Goal: Understand site structure: Understand site structure

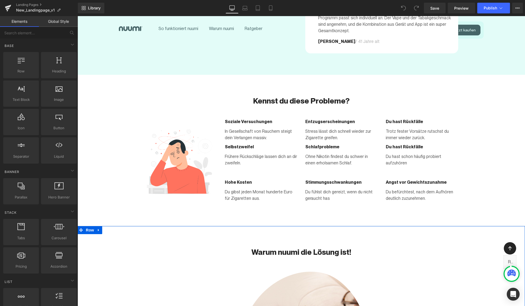
scroll to position [168, 0]
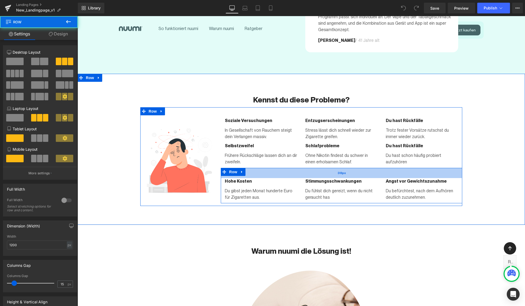
click at [372, 168] on div "38px" at bounding box center [342, 173] width 242 height 10
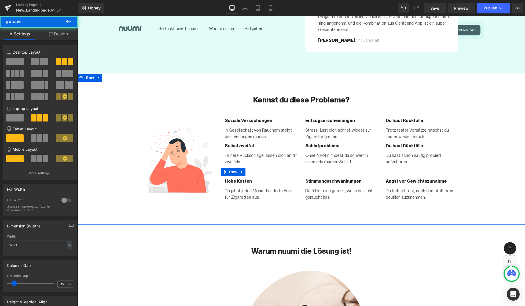
click at [375, 185] on div "Du fühlst dich gereizt, wenn du nicht geraucht has Text Block" at bounding box center [342, 193] width 72 height 16
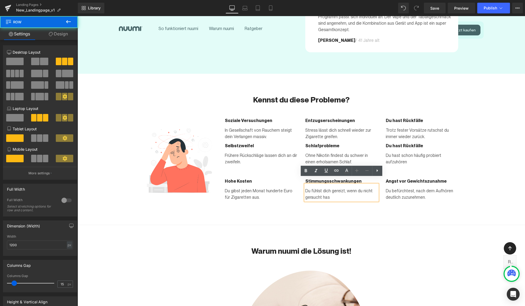
click at [393, 168] on div "Hohe Kosten Text Block Du gibst jeden Monat hunderte Euro für Zigaretten aus. T…" at bounding box center [342, 185] width 242 height 35
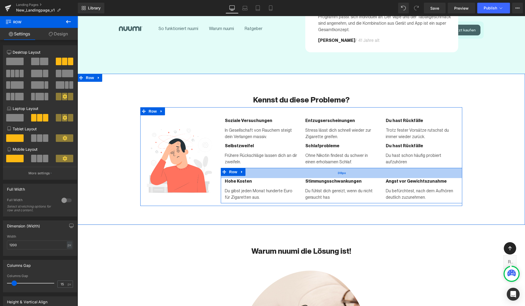
click at [262, 169] on div "38px" at bounding box center [342, 173] width 242 height 10
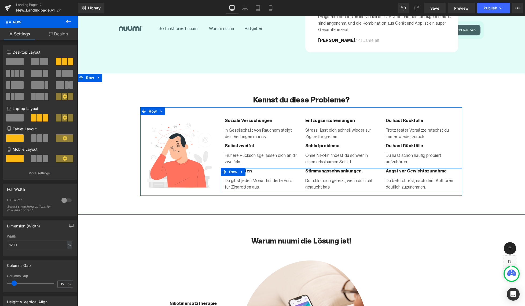
drag, startPoint x: 267, startPoint y: 165, endPoint x: 266, endPoint y: 155, distance: 10.8
click at [266, 155] on div "Soziale Versuchungen Text Block In Gesellschaft von Rauchern steigt dein Verlan…" at bounding box center [342, 156] width 242 height 76
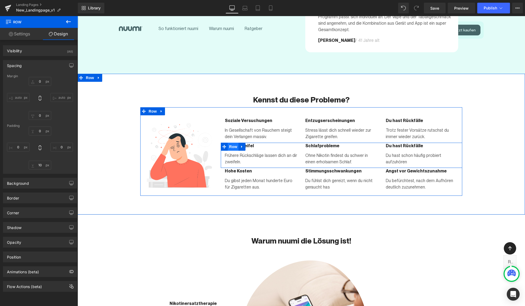
click at [234, 143] on span "Row" at bounding box center [233, 147] width 11 height 8
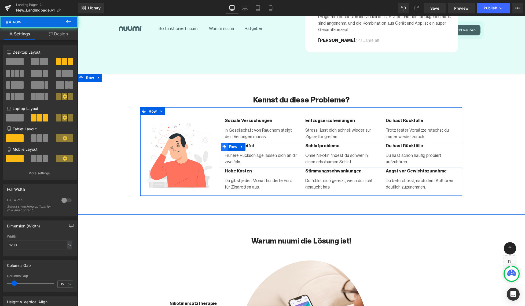
click at [226, 145] on icon at bounding box center [225, 147] width 4 height 4
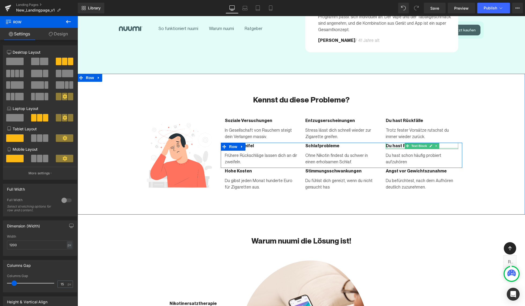
drag, startPoint x: 457, startPoint y: 137, endPoint x: 456, endPoint y: 142, distance: 4.7
click at [456, 143] on div "Selbstzweifel Text Block Frühere Rückschläge lassen dich an dir zweifeln. Text …" at bounding box center [342, 155] width 242 height 25
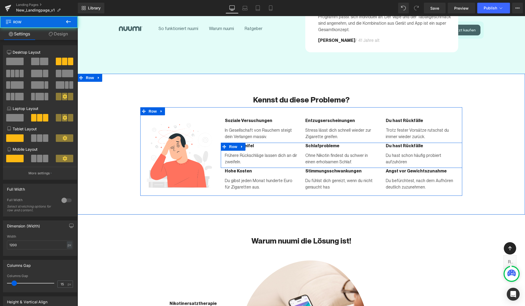
click at [460, 143] on div "Du hast Rückfälle Text Block Du hast schon häufig probiert aufzuhören Text Block" at bounding box center [422, 154] width 81 height 23
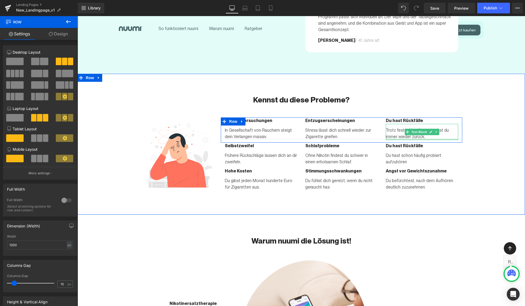
drag, startPoint x: 448, startPoint y: 137, endPoint x: 448, endPoint y: 132, distance: 4.9
click at [448, 132] on div "Soziale Versuchungen Text Block In Gesellschaft von Rauchern steigt dein Verlan…" at bounding box center [342, 156] width 242 height 76
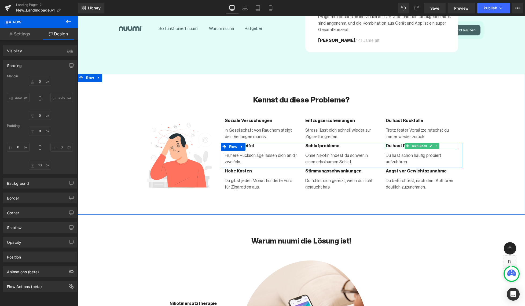
click at [394, 143] on strong "Du hast Rückfälle" at bounding box center [404, 145] width 37 height 5
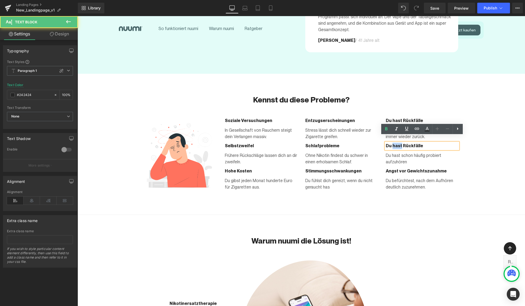
click at [394, 143] on strong "Du hast Rückfälle" at bounding box center [404, 145] width 37 height 5
click at [403, 143] on strong "Du hast Rückfälle" at bounding box center [404, 145] width 37 height 5
click at [426, 94] on div "Kennst du diese Probleme? Heading Row Image Row Soziale Versuchungen Text Block…" at bounding box center [302, 141] width 448 height 108
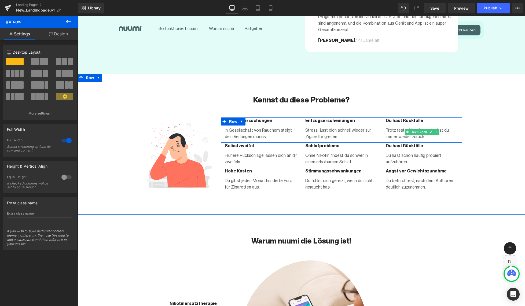
click at [389, 124] on div at bounding box center [422, 124] width 72 height 1
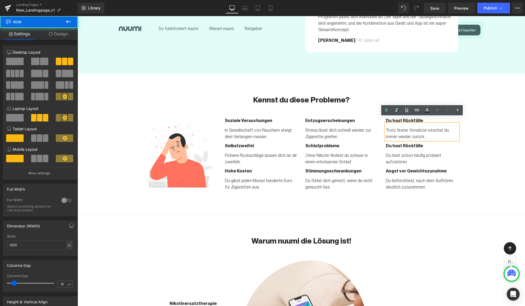
click at [379, 118] on div "Entzugserscheinungen Text Block Stress lässt dich schnell wieder zur Zigarette …" at bounding box center [342, 129] width 81 height 23
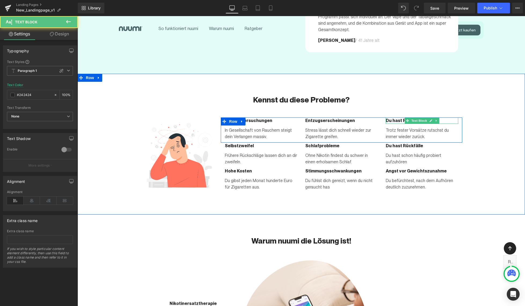
click at [394, 118] on strong "Du hast Rückfälle" at bounding box center [404, 120] width 37 height 5
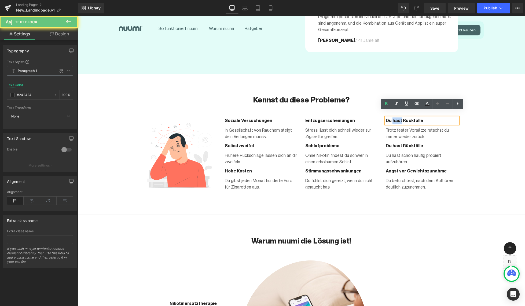
click at [394, 118] on strong "Du hast Rückfälle" at bounding box center [404, 120] width 37 height 5
click at [404, 118] on strong "Du hast Rückfälle" at bounding box center [404, 120] width 37 height 5
click at [400, 118] on strong "Du hast Rückfälle" at bounding box center [404, 120] width 37 height 5
click at [393, 118] on strong "Du hast Rückfälle" at bounding box center [404, 120] width 37 height 5
click at [420, 118] on strong "Du hast Rückfälle" at bounding box center [404, 120] width 37 height 5
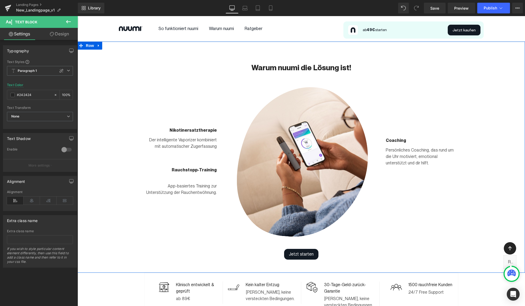
scroll to position [339, 0]
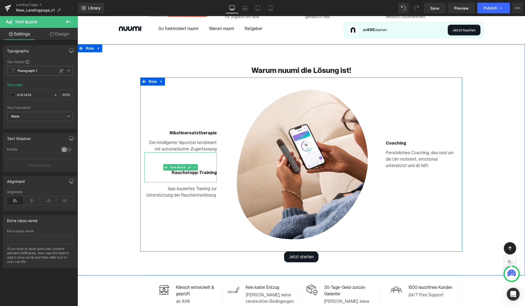
click at [205, 162] on div "Rauchstopp-Training" at bounding box center [180, 168] width 72 height 30
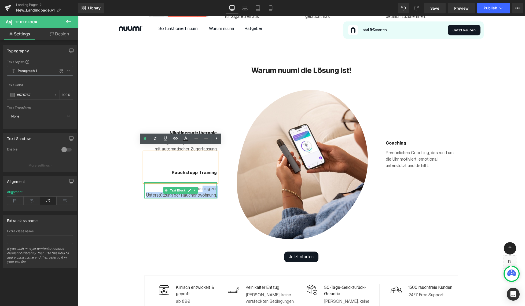
drag, startPoint x: 202, startPoint y: 184, endPoint x: 203, endPoint y: 177, distance: 7.1
click at [203, 183] on div "App-basiertes Training zur Unterstützung der Rauchentwöhnung. Text Block" at bounding box center [180, 191] width 72 height 16
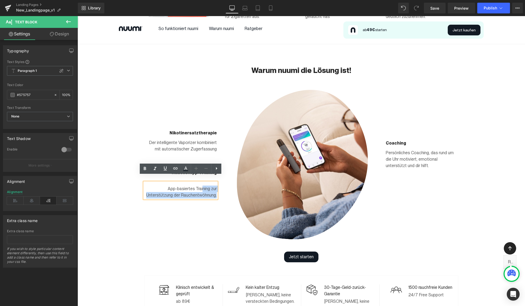
click at [125, 169] on div "Warum nuumi die Lösung ist! Heading Row Image Nikotinersatztherapie Text Block …" at bounding box center [302, 160] width 448 height 205
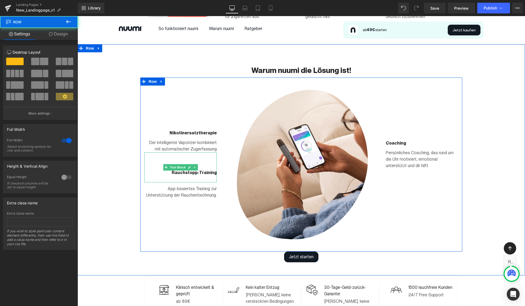
click at [186, 170] on strong "Rauchstopp-Training" at bounding box center [194, 172] width 45 height 5
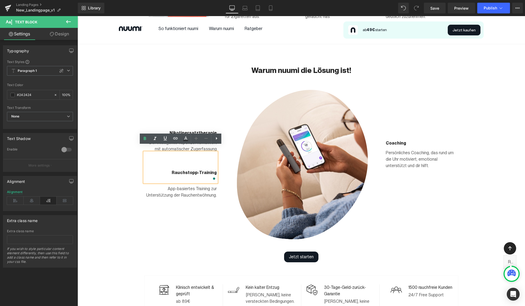
click at [196, 130] on div "Nikotinersatztherapie Text Block" at bounding box center [180, 133] width 72 height 6
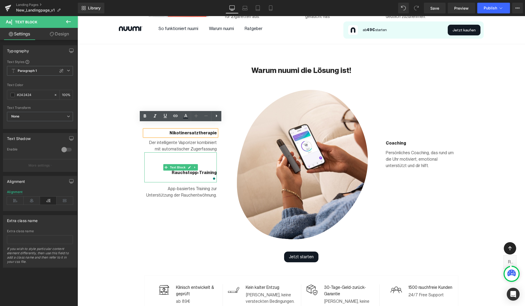
click at [204, 157] on div "Rauchstopp-Training" at bounding box center [180, 168] width 72 height 30
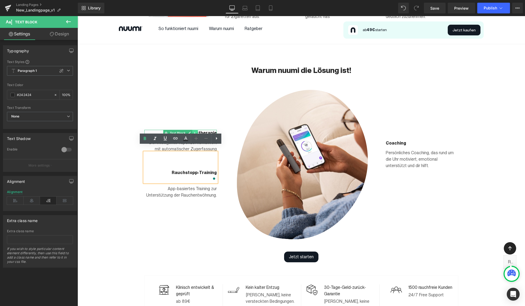
click at [197, 130] on link at bounding box center [196, 133] width 6 height 6
click at [78, 16] on div at bounding box center [78, 16] width 0 height 0
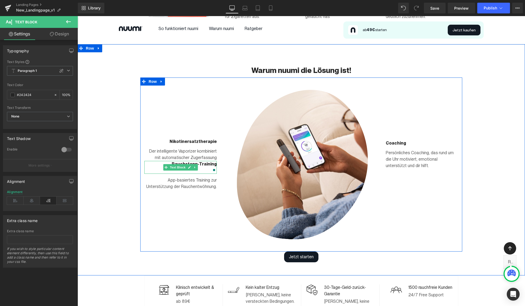
drag, startPoint x: 208, startPoint y: 147, endPoint x: 207, endPoint y: 164, distance: 17.0
click at [207, 164] on div "Rauchstopp-Training Text Block" at bounding box center [180, 167] width 72 height 13
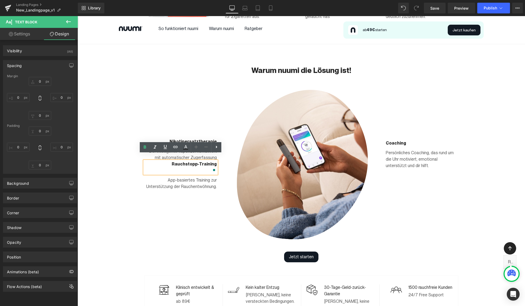
click at [223, 156] on div "Image" at bounding box center [301, 164] width 161 height 153
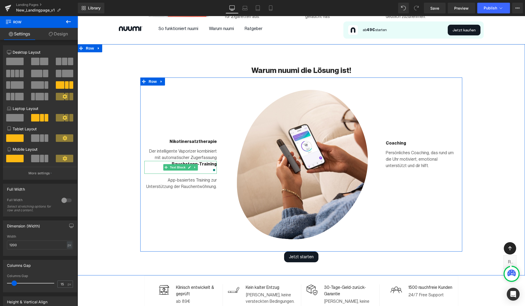
click at [209, 162] on strong "Rauchstopp-Training" at bounding box center [194, 164] width 45 height 5
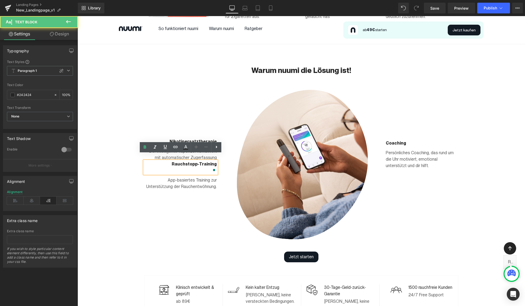
click at [147, 161] on div "Rauchstopp-Training" at bounding box center [180, 167] width 72 height 13
click at [167, 168] on p "To enrich screen reader interactions, please activate Accessibility in Grammarl…" at bounding box center [180, 171] width 72 height 6
click at [220, 188] on div "Nikotinersatztherapie Text Block Der intelligente Vaporizer kombiniert mit auto…" at bounding box center [180, 164] width 81 height 153
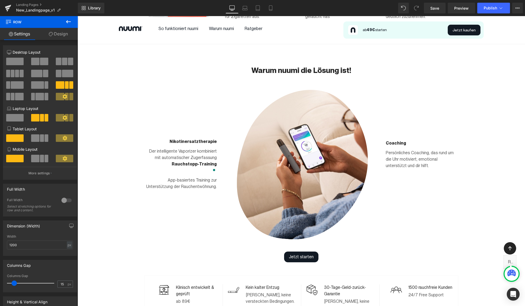
click at [199, 181] on p "App-basiertes Training zur Unterstützung der Rauchentwöhnung." at bounding box center [180, 183] width 72 height 13
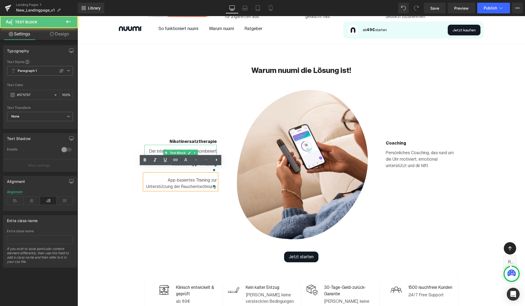
click at [203, 148] on p "Der intelligente Vaporizer kombiniert mit automatischer Zugerfassung" at bounding box center [180, 154] width 72 height 13
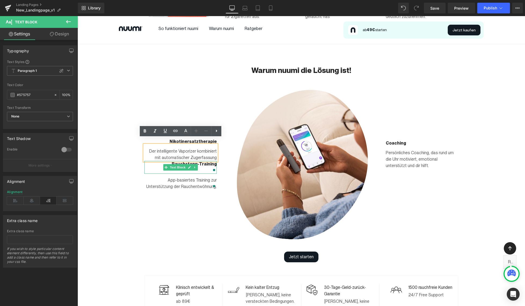
click at [204, 162] on strong "Rauchstopp-Training" at bounding box center [194, 164] width 45 height 5
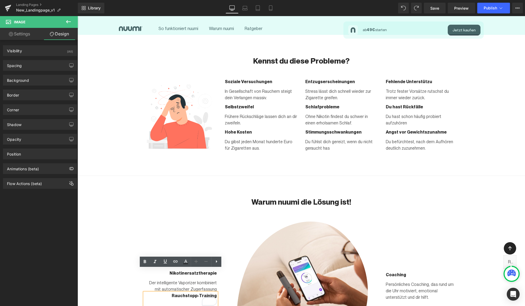
scroll to position [136, 0]
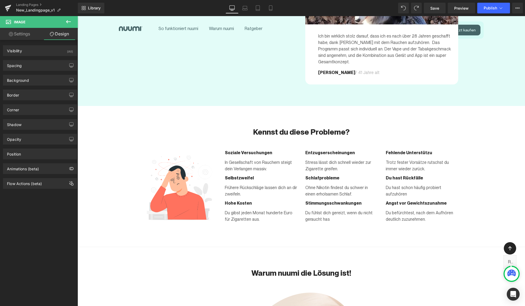
click at [422, 156] on div "Trotz fester Vorsätze rutschst du immer wieder zurück." at bounding box center [422, 164] width 72 height 16
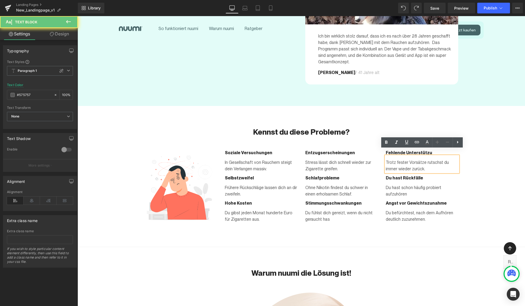
click at [422, 156] on div "Trotz fester Vorsätze rutschst du immer wieder zurück." at bounding box center [422, 164] width 72 height 16
click at [481, 148] on div "Kennst du diese Probleme? Heading Row Image Row Soziale Versuchungen Text Block…" at bounding box center [302, 173] width 448 height 108
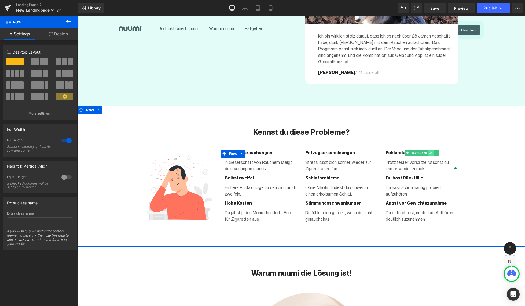
click at [429, 150] on link at bounding box center [432, 153] width 6 height 6
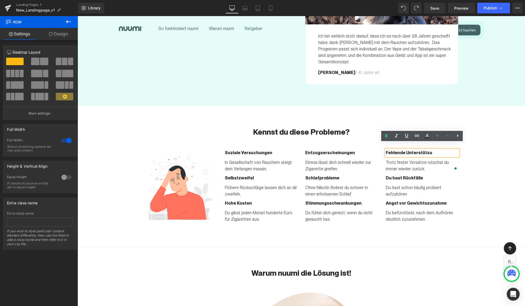
click at [434, 150] on p "Fehlende Unterstützu" at bounding box center [422, 153] width 72 height 6
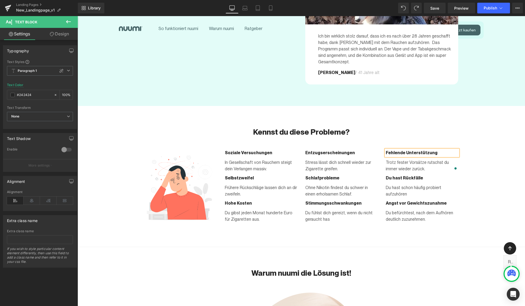
click at [508, 177] on div "Kennst du diese Probleme? Heading Row Image Row Soziale Versuchungen Text Block…" at bounding box center [302, 173] width 448 height 108
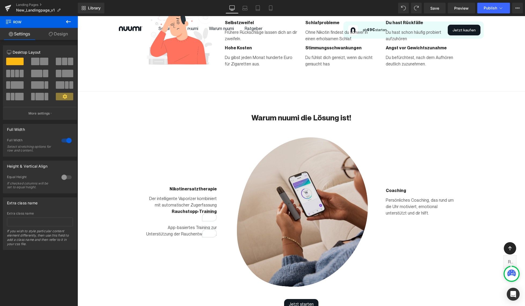
scroll to position [320, 0]
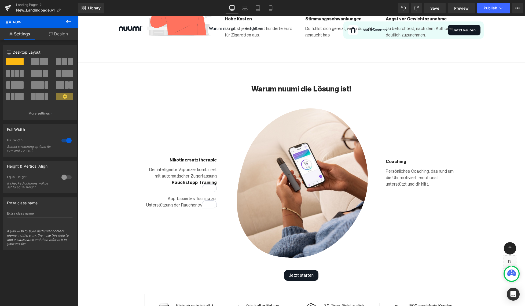
click at [184, 180] on strong "Rauchstopp-Training" at bounding box center [194, 182] width 45 height 5
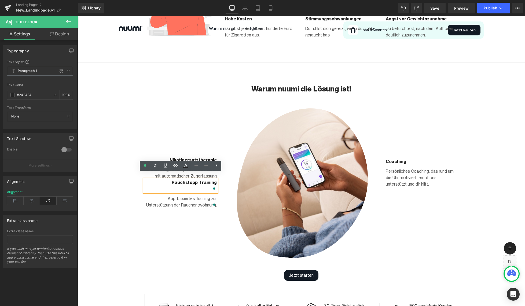
click at [116, 182] on div "Warum nuumi die Lösung ist! Heading Row Image Nikotinersatztherapie Text Block …" at bounding box center [302, 178] width 448 height 205
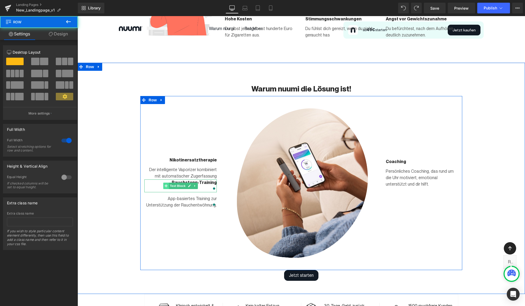
click at [164, 183] on span at bounding box center [167, 186] width 6 height 6
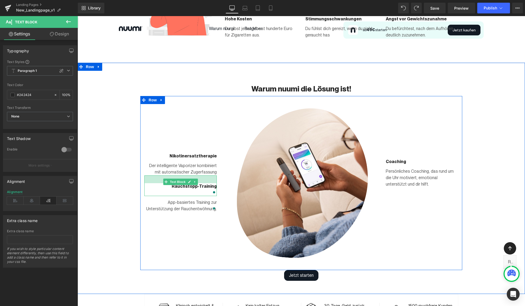
drag, startPoint x: 207, startPoint y: 173, endPoint x: 207, endPoint y: 181, distance: 7.8
click at [207, 181] on div "Rauchstopp-Training Text Block" at bounding box center [180, 186] width 72 height 21
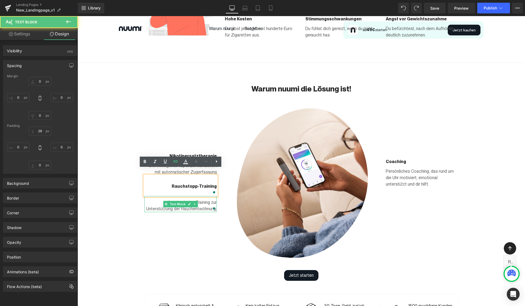
click at [205, 202] on p "App-basiertes Training zur Unterstützung der Rauchentwöhnung." at bounding box center [180, 205] width 72 height 13
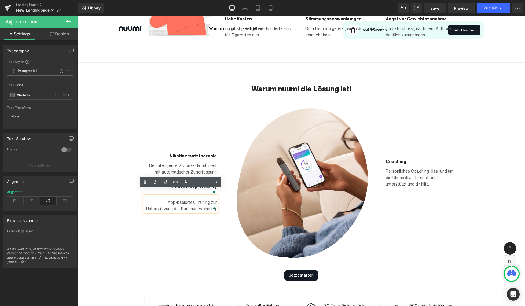
click at [112, 196] on div "Warum nuumi die Lösung ist! Heading Row Image Nikotinersatztherapie Text Block …" at bounding box center [302, 178] width 448 height 205
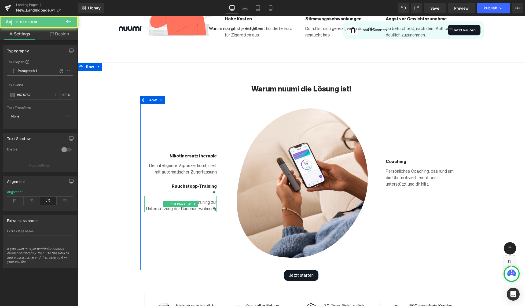
click at [153, 199] on p "App-basiertes Training zur Unterstützung der Rauchentwöhnung." at bounding box center [180, 205] width 72 height 13
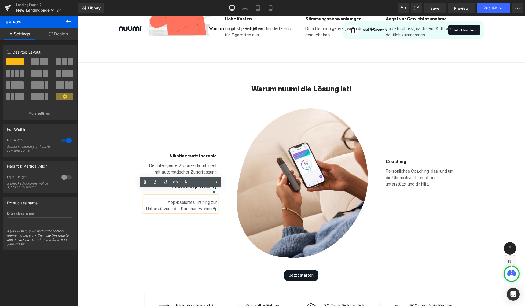
click at [110, 203] on div "Warum nuumi die Lösung ist! Heading Row Image Nikotinersatztherapie Text Block …" at bounding box center [302, 178] width 448 height 205
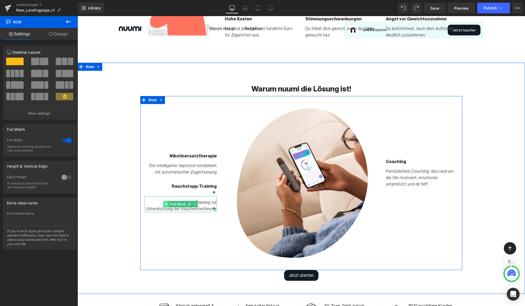
click at [166, 203] on icon at bounding box center [166, 204] width 3 height 3
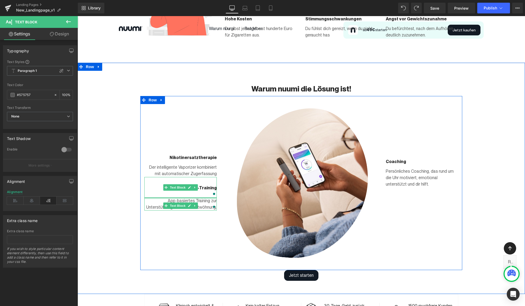
drag, startPoint x: 206, startPoint y: 190, endPoint x: 207, endPoint y: 181, distance: 9.2
click at [207, 181] on div "Nikotinersatztherapie Text Block Der intelligente Vaporizer kombiniert mit auto…" at bounding box center [180, 182] width 81 height 153
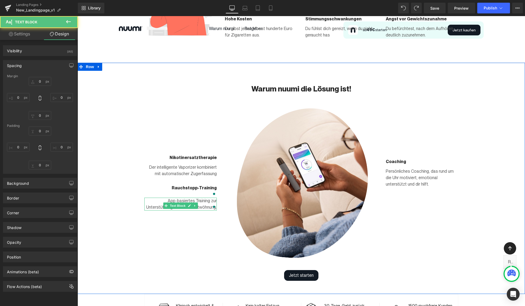
click at [107, 189] on div "Warum nuumi die Lösung ist! Heading Row Image Nikotinersatztherapie Text Block …" at bounding box center [302, 178] width 448 height 205
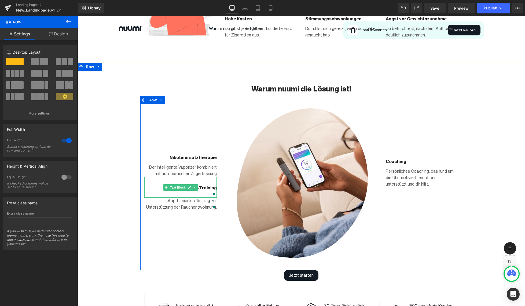
click at [214, 190] on div at bounding box center [214, 194] width 5 height 8
drag, startPoint x: 215, startPoint y: 188, endPoint x: 215, endPoint y: 195, distance: 7.2
click at [215, 195] on div "Nikotinersatztherapie Text Block Der intelligente Vaporizer kombiniert mit auto…" at bounding box center [180, 182] width 81 height 153
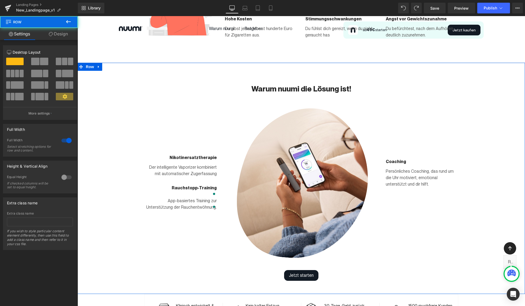
click at [124, 165] on div "Warum nuumi die Lösung ist! Heading Row Image Nikotinersatztherapie Text Block …" at bounding box center [302, 178] width 448 height 205
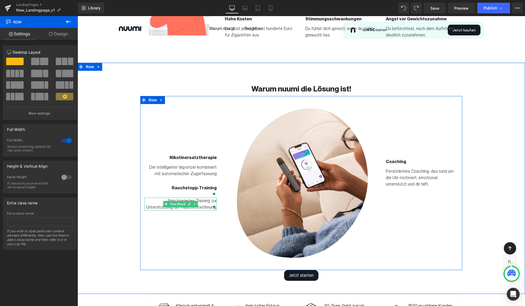
click at [214, 206] on div "Open Grammarly." at bounding box center [214, 207] width 3 height 3
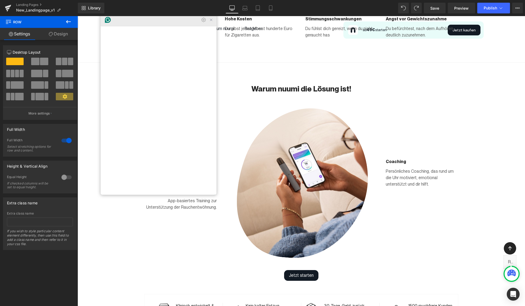
click at [211, 22] on icon "Close Grammarly Assistant" at bounding box center [211, 20] width 4 height 4
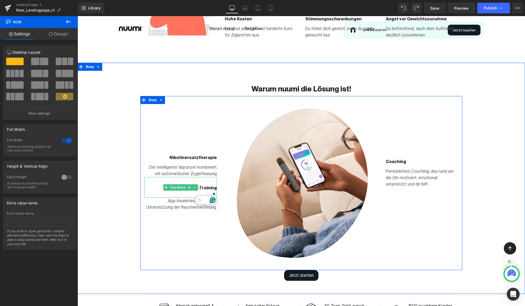
click at [214, 190] on div at bounding box center [214, 194] width 5 height 8
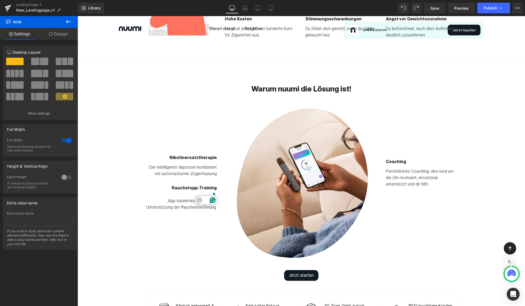
click at [199, 199] on icon "Turn off Grammarly on this website" at bounding box center [200, 200] width 4 height 4
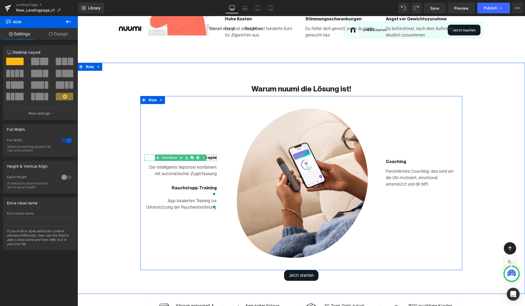
click at [203, 156] on icon at bounding box center [203, 157] width 3 height 3
click at [207, 167] on p "Der intelligente Vaporizer kombiniert mit automatischer Zugerfassung" at bounding box center [180, 170] width 72 height 13
